Goal: Task Accomplishment & Management: Manage account settings

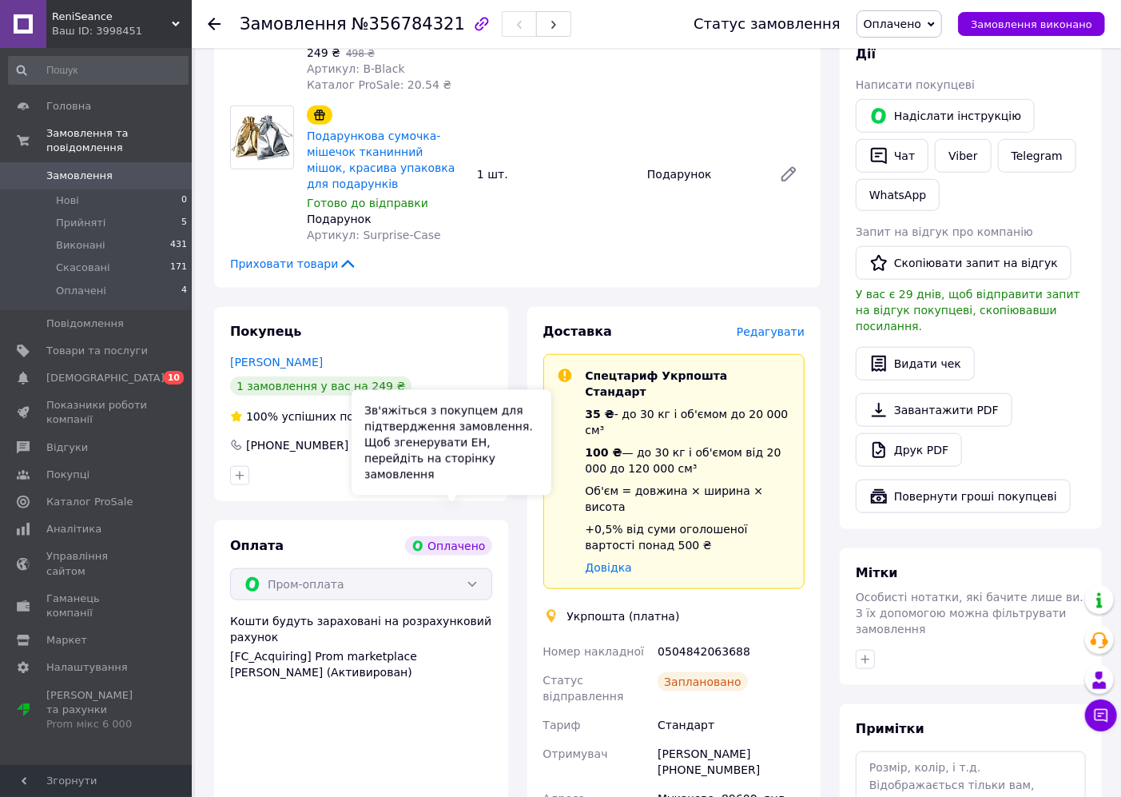
scroll to position [946, 0]
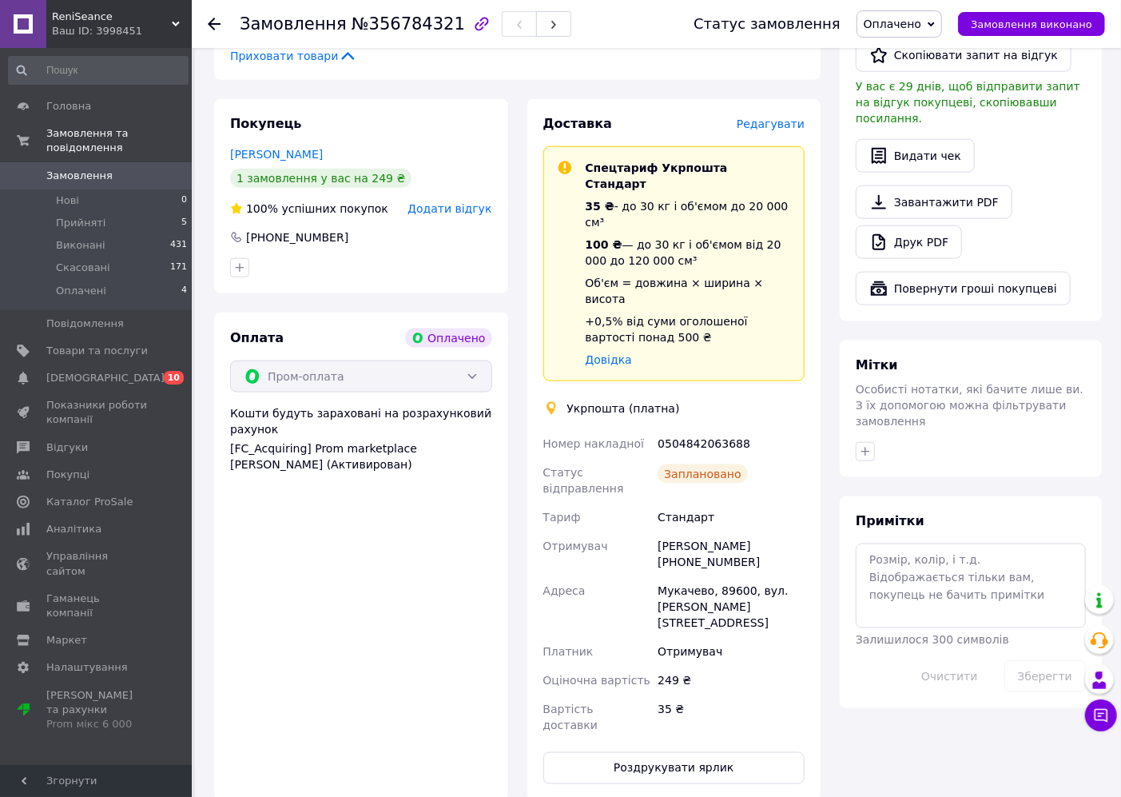
click at [703, 429] on div "0504842063688" at bounding box center [730, 443] width 153 height 29
copy div "0504842063688"
click at [760, 531] on div "Євгеній Русин +380958823900" at bounding box center [730, 553] width 153 height 45
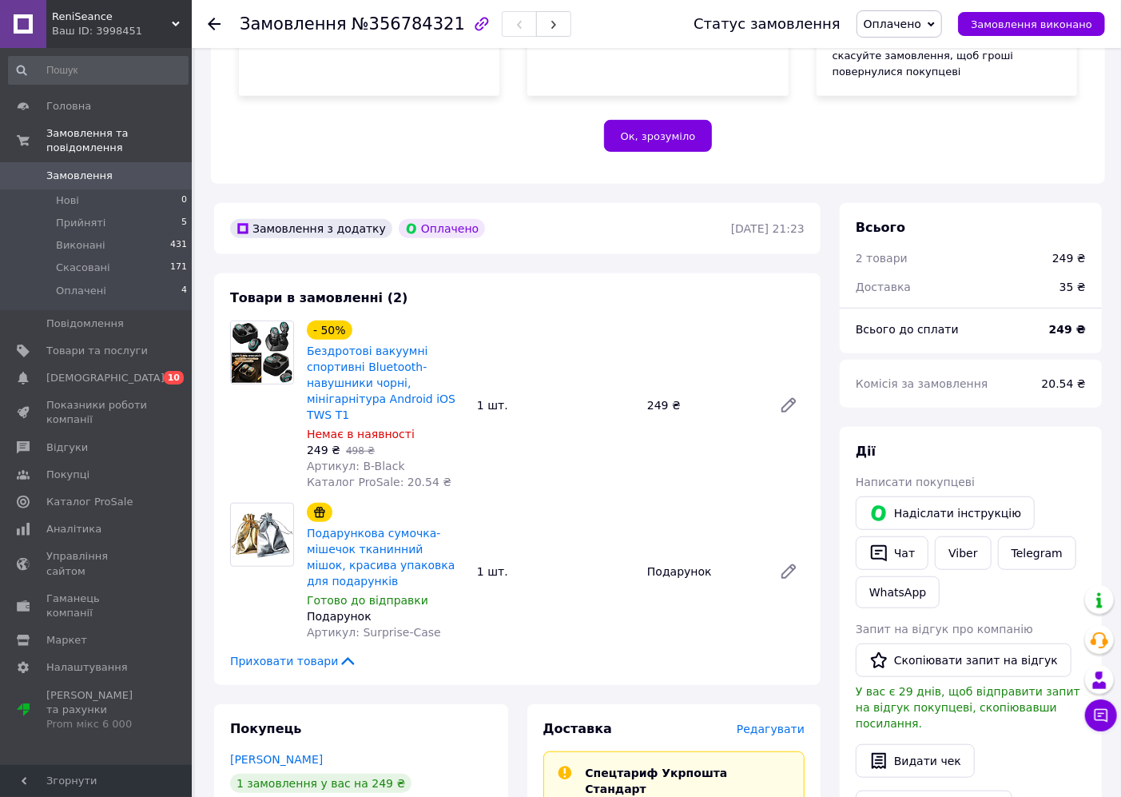
scroll to position [0, 0]
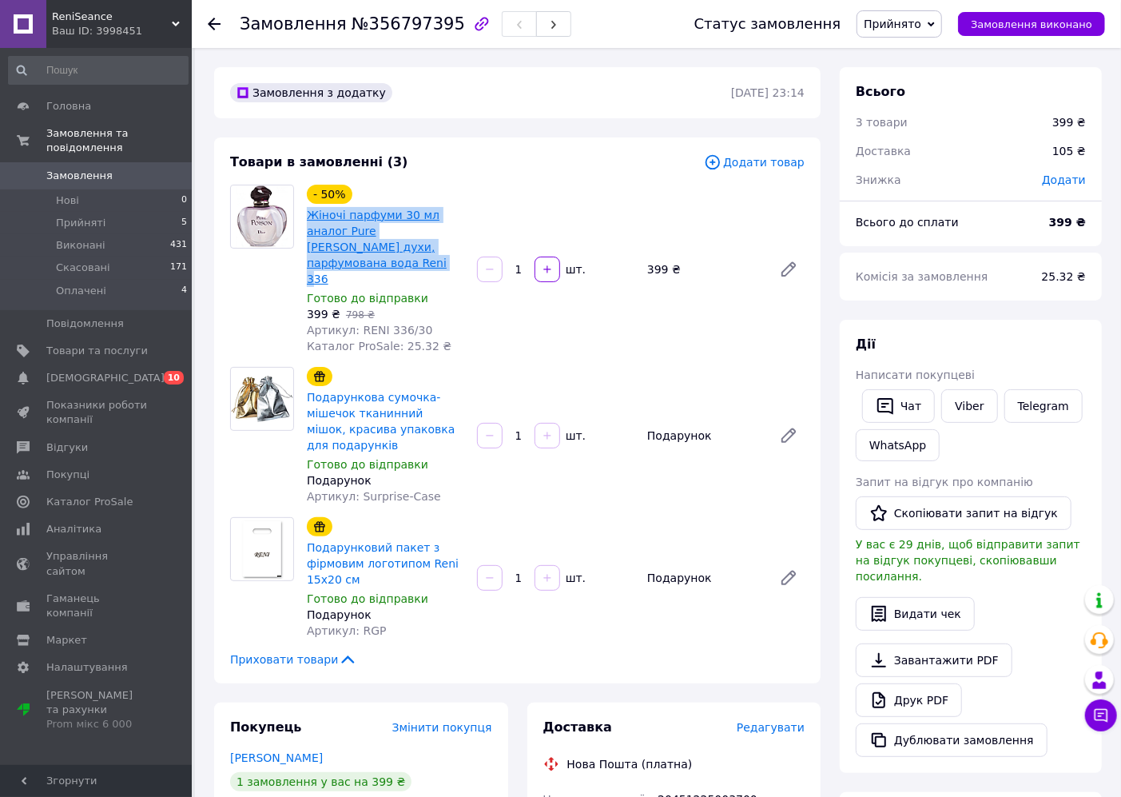
drag, startPoint x: 457, startPoint y: 248, endPoint x: 308, endPoint y: 209, distance: 154.2
click at [308, 209] on span "Жіночі парфуми 30 мл аналог Pure [PERSON_NAME] духи, парфумована вода Reni 336" at bounding box center [385, 247] width 157 height 80
copy link "Жіночі парфуми 30 мл аналог Pure [PERSON_NAME] духи, парфумована вода Reni 336"
click at [399, 323] on div "- 50% Жіночі парфуми 30 мл аналог Pure [PERSON_NAME] духи, парфумована вода Ren…" at bounding box center [385, 269] width 170 height 176
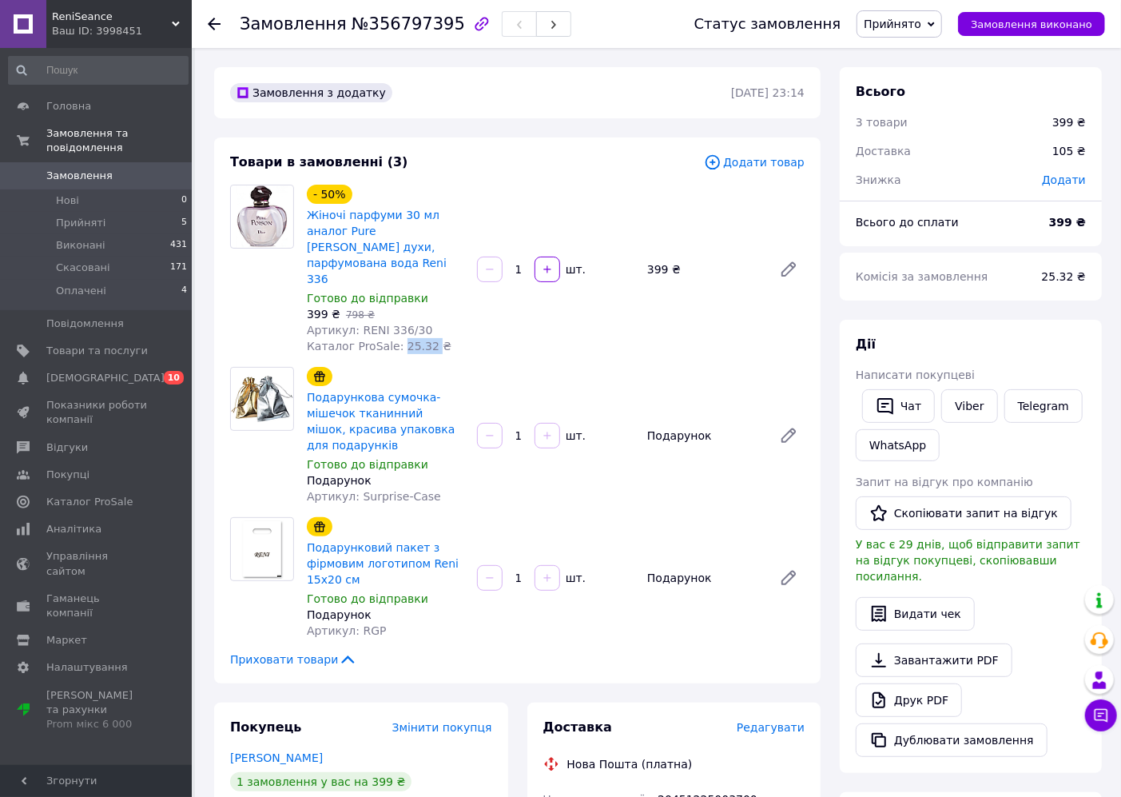
click at [399, 323] on div "- 50% Жіночі парфуми 30 мл аналог Pure [PERSON_NAME] духи, парфумована вода Ren…" at bounding box center [385, 269] width 170 height 176
copy span "25.32"
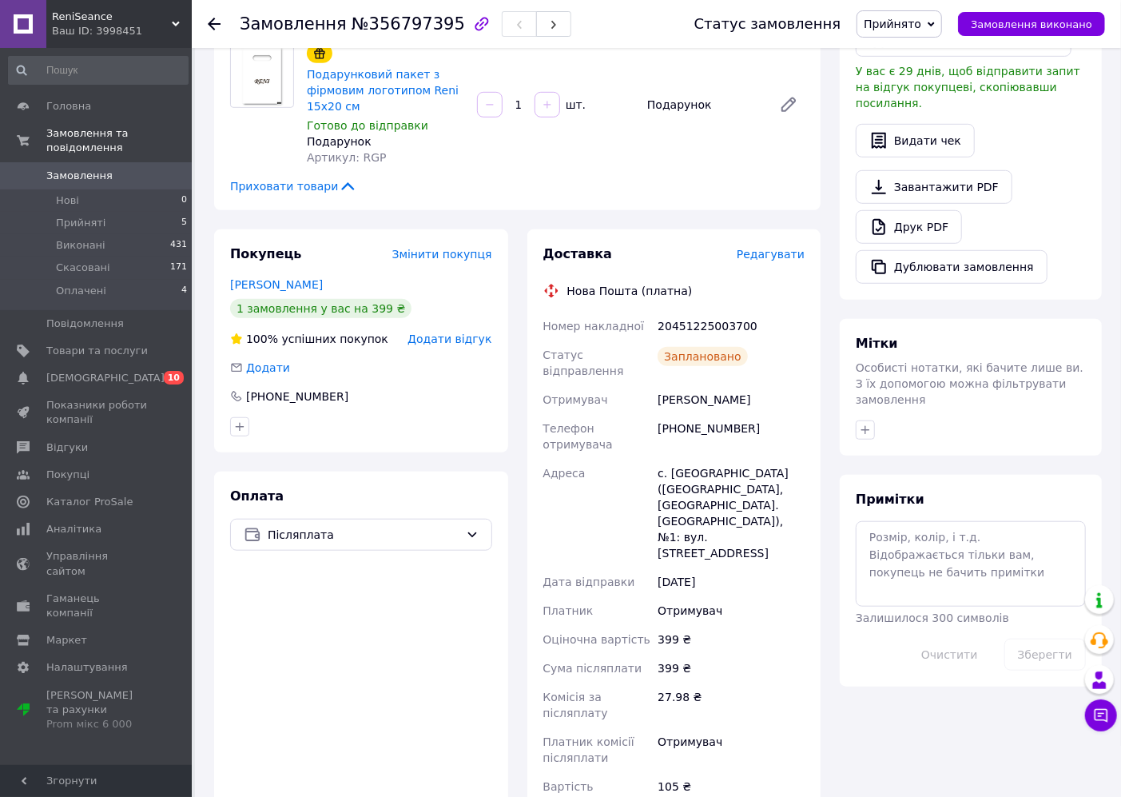
click at [675, 312] on div "20451225003700" at bounding box center [730, 326] width 153 height 29
copy div "20451225003700"
click at [388, 35] on div "Замовлення №356797395" at bounding box center [406, 23] width 332 height 27
click at [387, 24] on span "№356797395" at bounding box center [408, 23] width 113 height 19
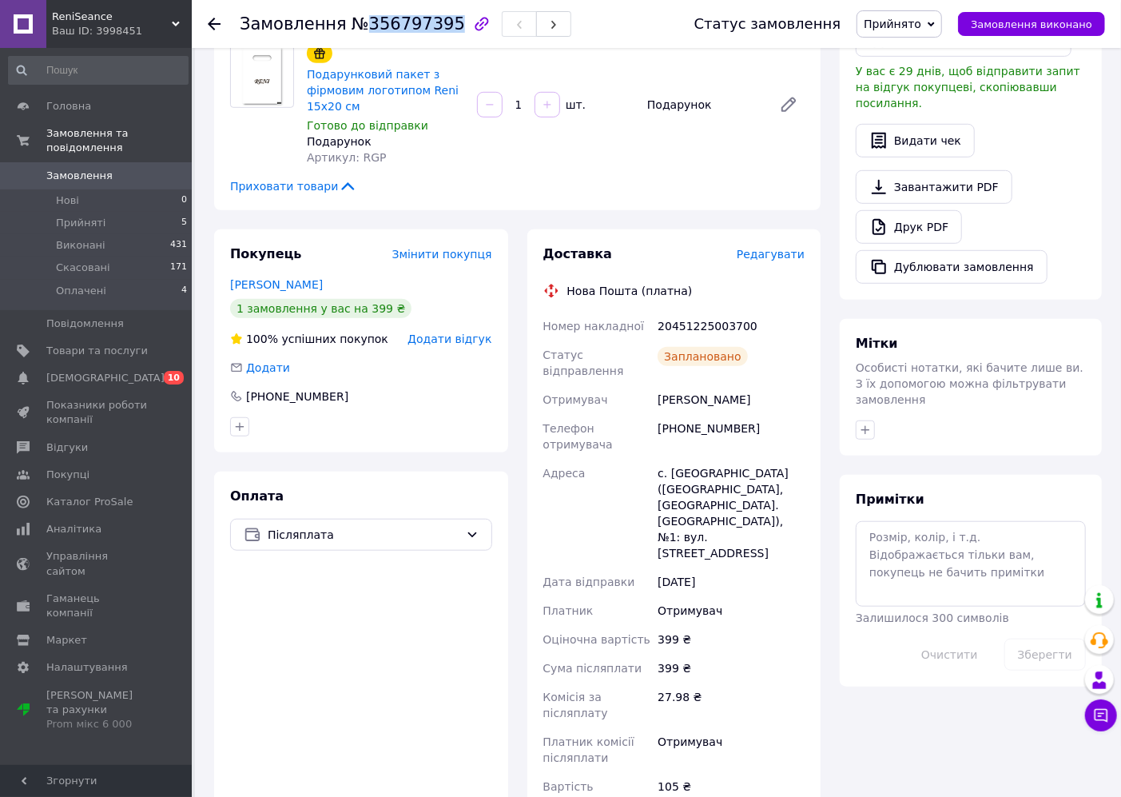
click at [387, 24] on span "№356797395" at bounding box center [408, 23] width 113 height 19
copy span "356797395"
click at [673, 385] on div "[PERSON_NAME]" at bounding box center [730, 399] width 153 height 29
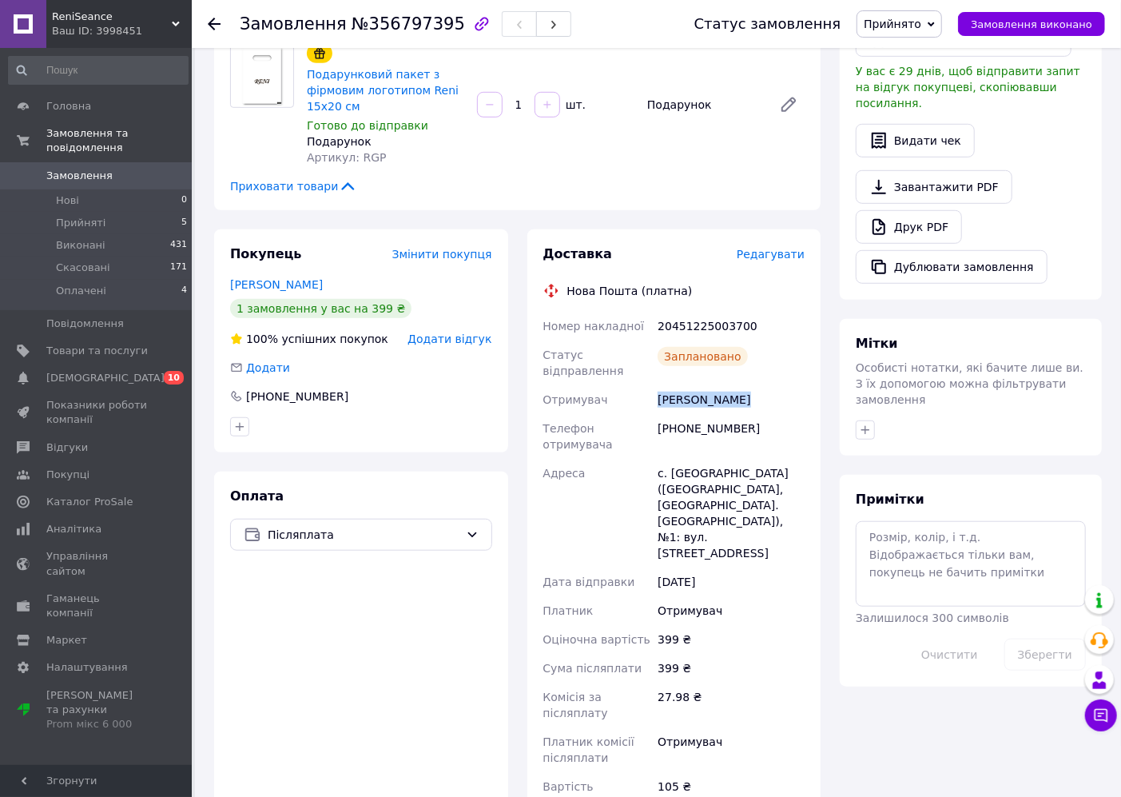
copy div "[PERSON_NAME]"
drag, startPoint x: 684, startPoint y: 429, endPoint x: 607, endPoint y: 300, distance: 149.8
click at [684, 459] on div "с. [GEOGRAPHIC_DATA] ([GEOGRAPHIC_DATA], [GEOGRAPHIC_DATA]. [GEOGRAPHIC_DATA]),…" at bounding box center [730, 513] width 153 height 109
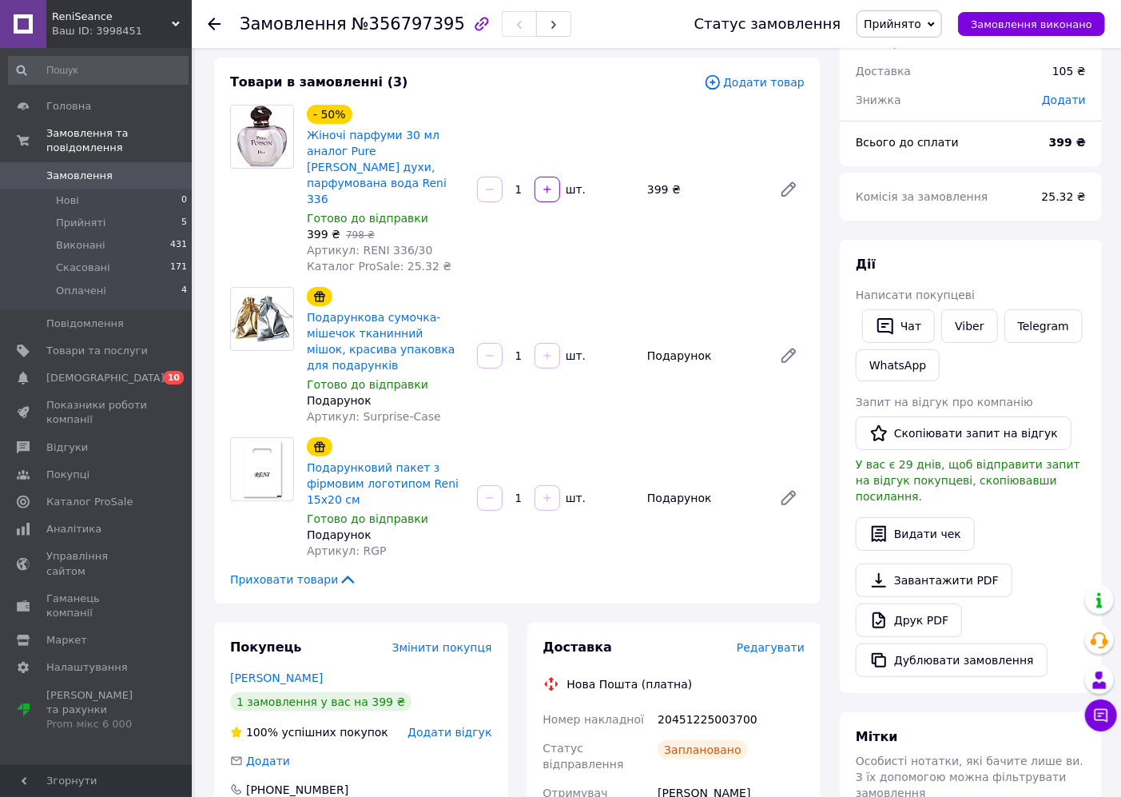
scroll to position [0, 0]
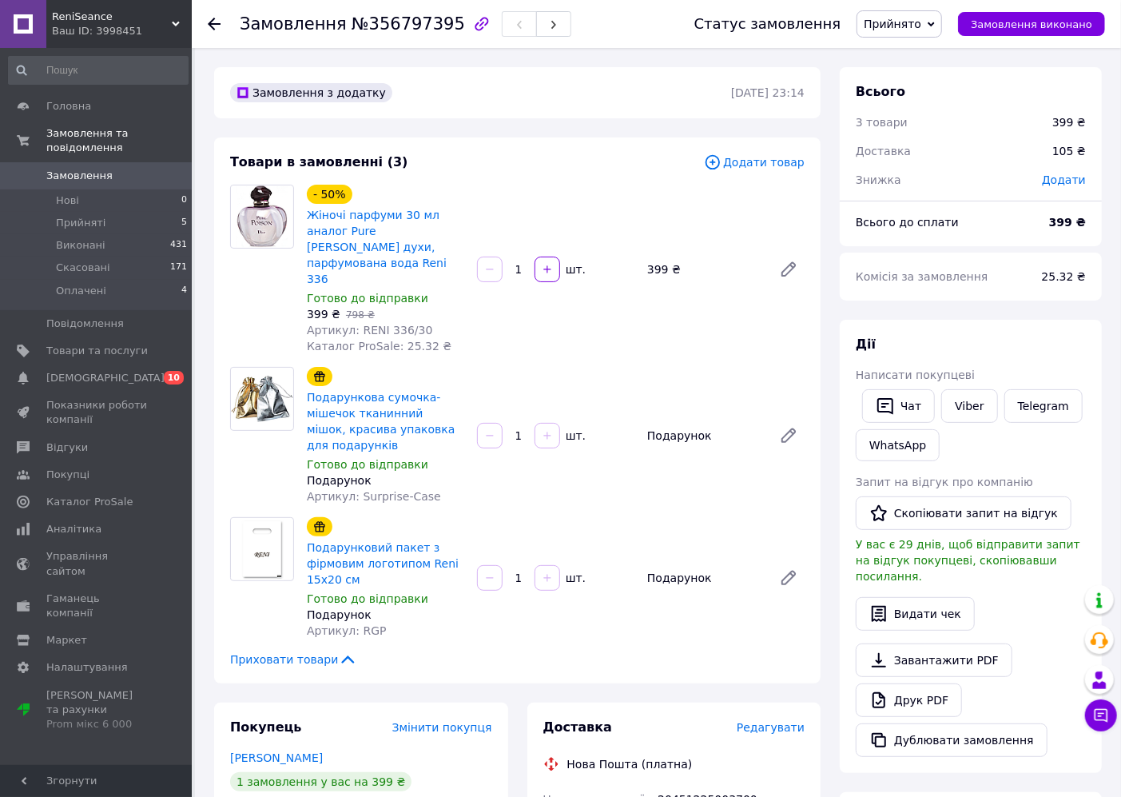
click at [392, 324] on span "Артикул: RENI 336/30" at bounding box center [369, 330] width 125 height 13
copy span "336"
click at [487, 313] on div "- 50% Жіночі парфуми 30 мл аналог Pure [PERSON_NAME] духи, парфумована вода Ren…" at bounding box center [555, 269] width 511 height 176
